Goal: Find specific page/section: Find specific page/section

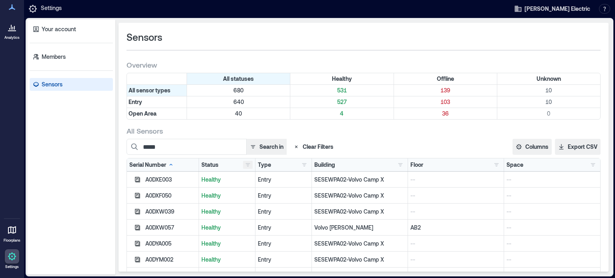
click at [245, 164] on button "button" at bounding box center [248, 165] width 10 height 8
click at [259, 195] on div "Offline 139" at bounding box center [273, 194] width 56 height 8
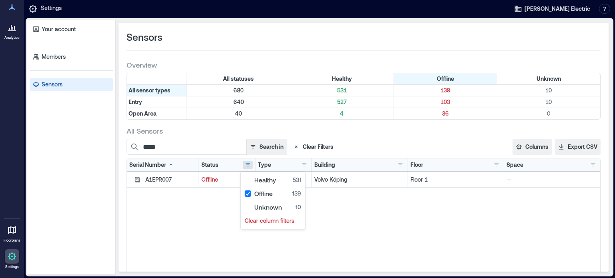
click at [165, 222] on div "A1EPR007 Offline Entry Volvo Köping Floor 1 --" at bounding box center [363, 272] width 473 height 200
click at [255, 145] on icon "button" at bounding box center [253, 147] width 6 height 6
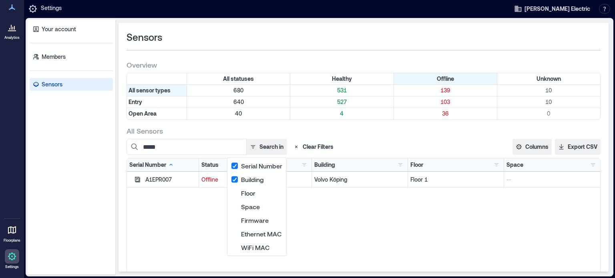
click at [259, 146] on button "Search in" at bounding box center [266, 147] width 40 height 16
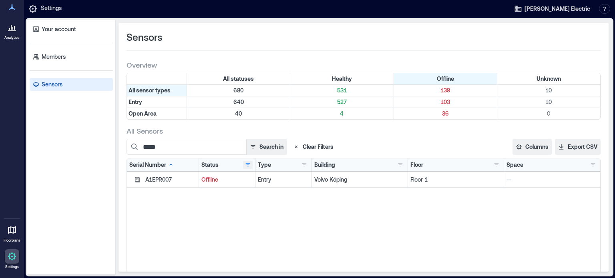
click at [246, 162] on button "button" at bounding box center [248, 165] width 10 height 8
click at [253, 180] on div "Healthy 531" at bounding box center [273, 180] width 56 height 8
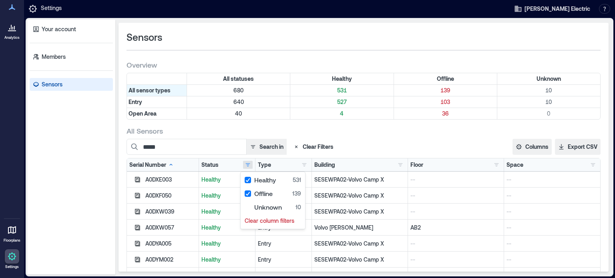
click at [231, 129] on div "All Sensors" at bounding box center [363, 131] width 474 height 10
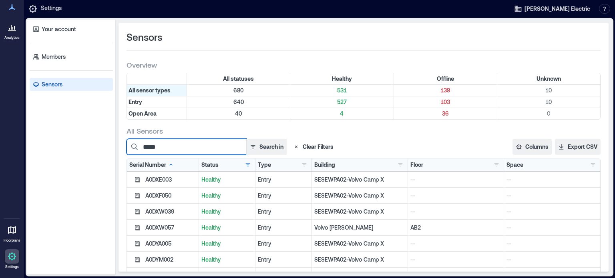
click at [181, 148] on input "*****" at bounding box center [186, 147] width 120 height 16
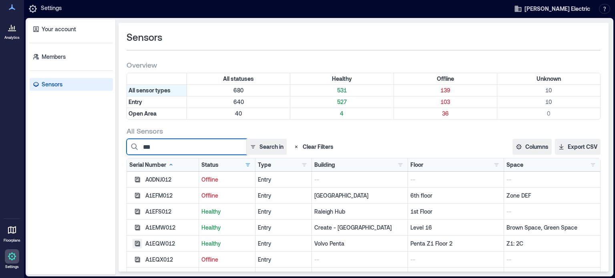
type input "***"
click at [136, 242] on icon "button" at bounding box center [137, 244] width 6 height 6
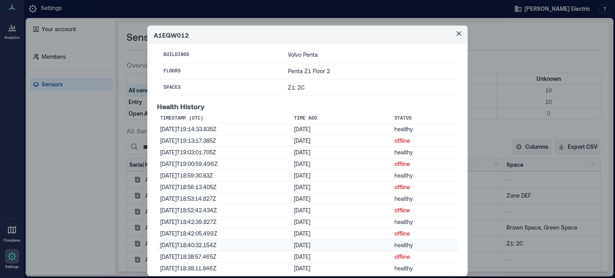
scroll to position [120, 0]
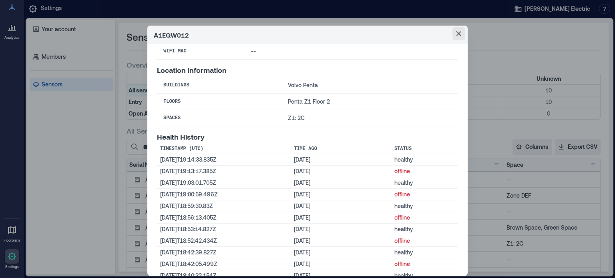
click at [456, 33] on icon "Close" at bounding box center [458, 33] width 5 height 5
